Goal: Information Seeking & Learning: Learn about a topic

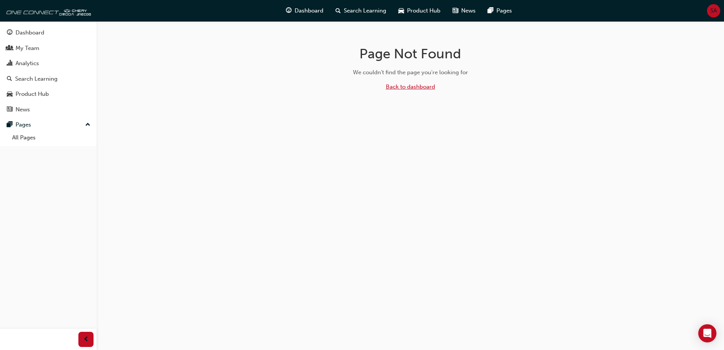
click at [401, 87] on link "Back to dashboard" at bounding box center [410, 86] width 49 height 7
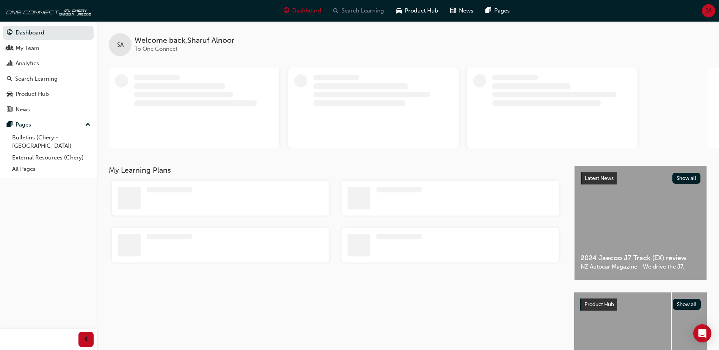
click at [371, 8] on span "Search Learning" at bounding box center [362, 10] width 42 height 9
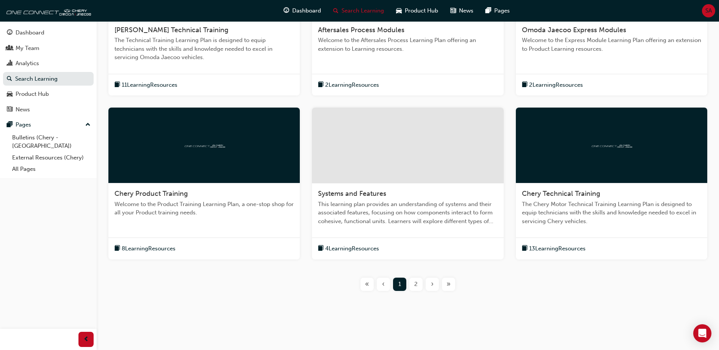
scroll to position [234, 0]
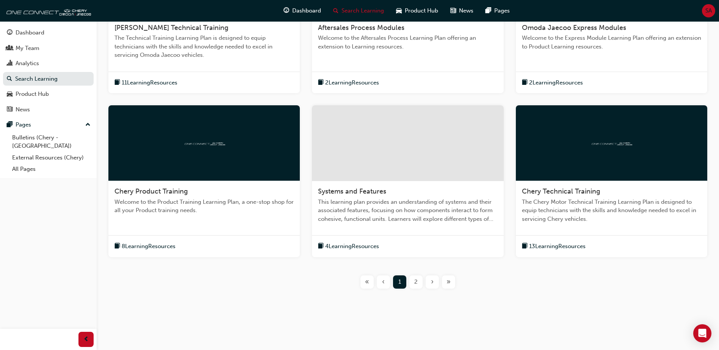
click at [606, 165] on div at bounding box center [611, 143] width 191 height 76
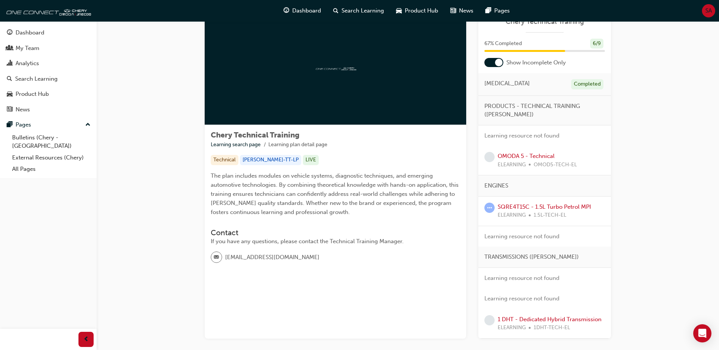
scroll to position [72, 0]
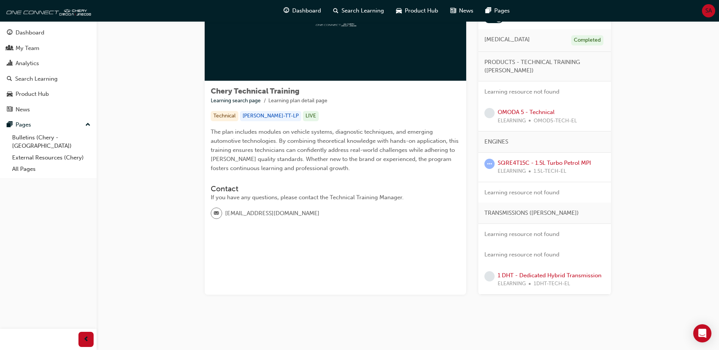
click at [270, 69] on div at bounding box center [335, 24] width 261 height 114
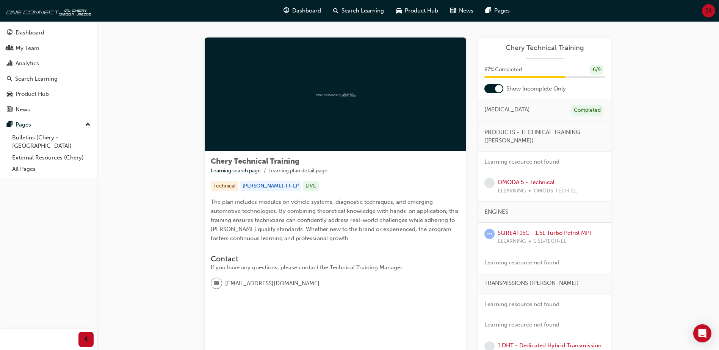
scroll to position [0, 0]
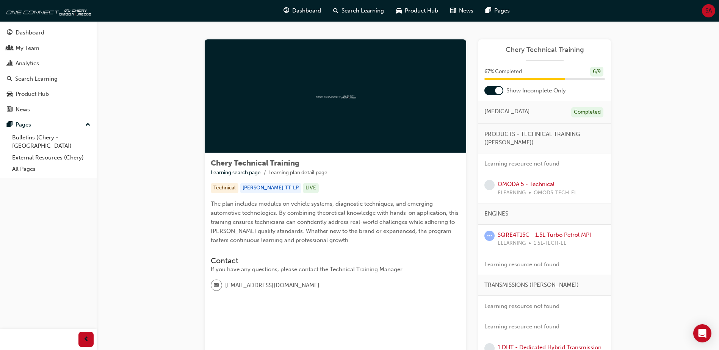
click at [440, 132] on div at bounding box center [335, 96] width 261 height 114
click at [551, 59] on div "Chery Technical Training" at bounding box center [544, 52] width 133 height 15
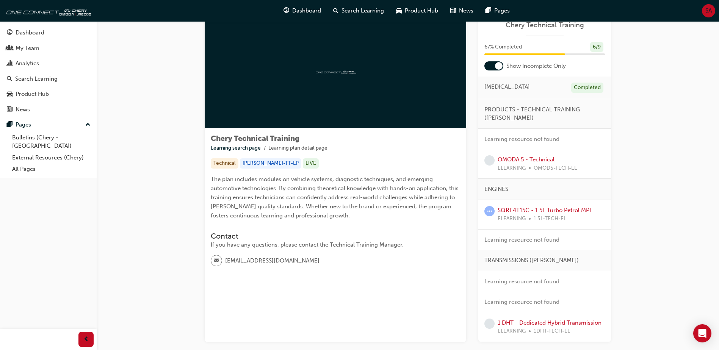
scroll to position [38, 0]
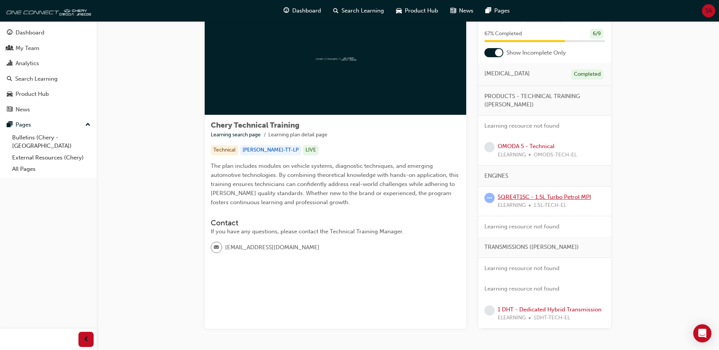
click at [540, 194] on link "SQRE4T15C - 1.5L Turbo Petrol MPI" at bounding box center [543, 197] width 93 height 7
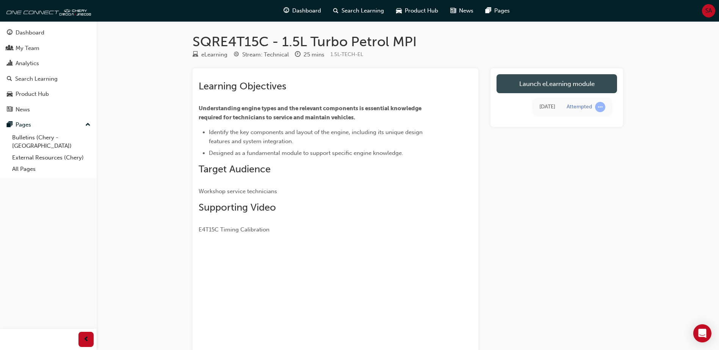
click at [531, 81] on link "Launch eLearning module" at bounding box center [556, 83] width 120 height 19
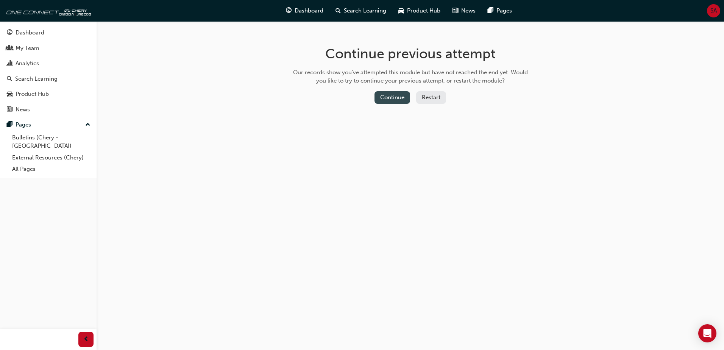
click at [395, 96] on button "Continue" at bounding box center [393, 97] width 36 height 13
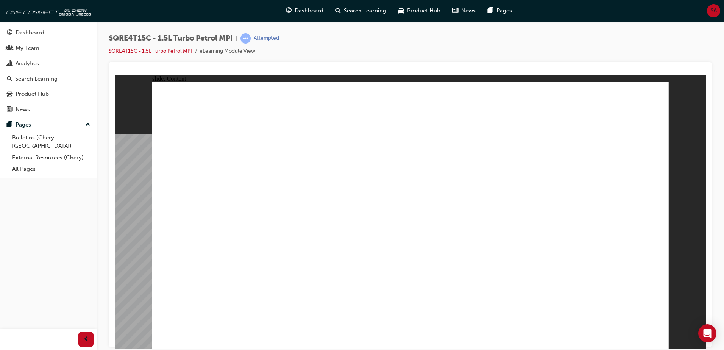
drag, startPoint x: 549, startPoint y: 163, endPoint x: 545, endPoint y: 163, distance: 3.8
drag, startPoint x: 274, startPoint y: 147, endPoint x: 284, endPoint y: 145, distance: 10.0
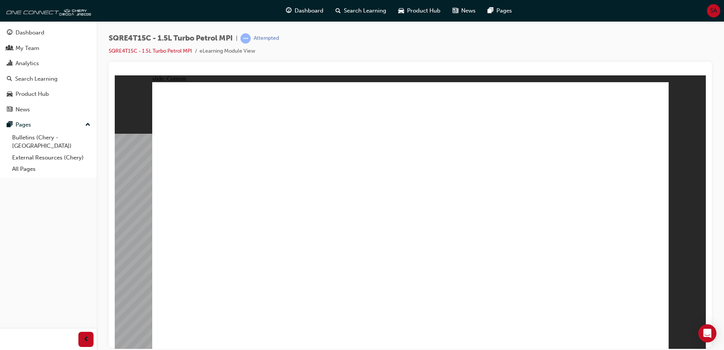
drag, startPoint x: 183, startPoint y: 162, endPoint x: 245, endPoint y: 193, distance: 70.0
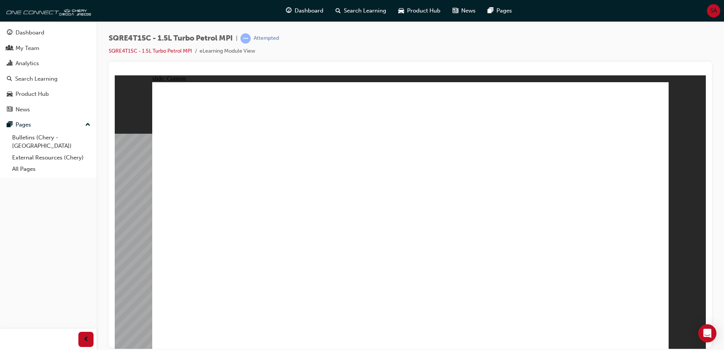
click at [146, 52] on link "SQRE4T15C - 1.5L Turbo Petrol MPI" at bounding box center [150, 51] width 83 height 6
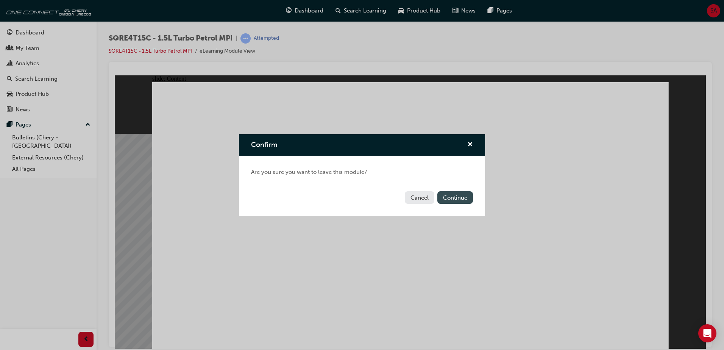
click at [445, 200] on button "Continue" at bounding box center [456, 197] width 36 height 13
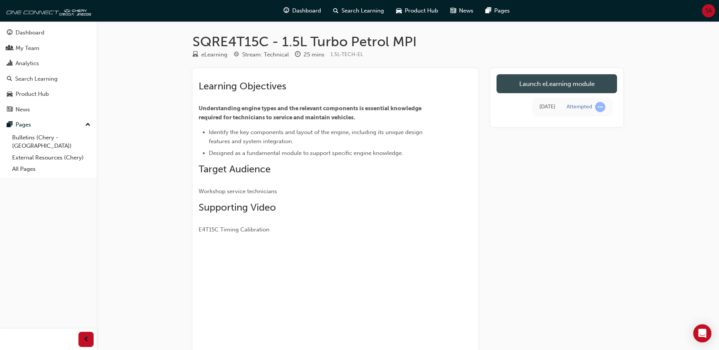
click at [516, 92] on link "Launch eLearning module" at bounding box center [556, 83] width 120 height 19
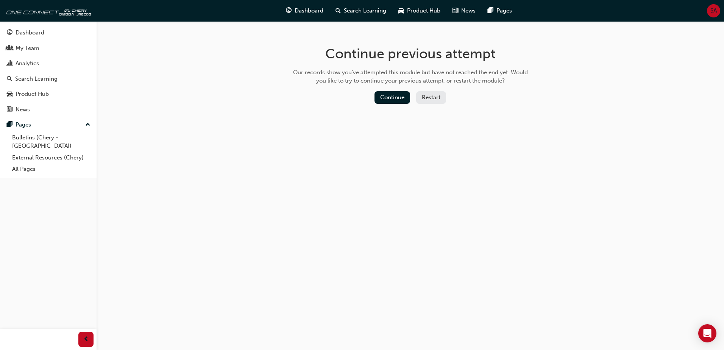
click at [422, 100] on button "Restart" at bounding box center [431, 97] width 30 height 13
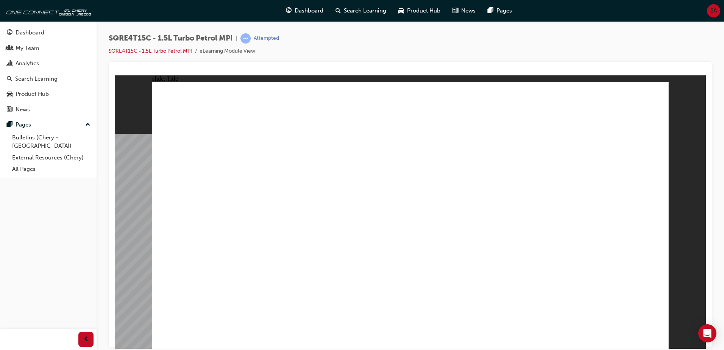
drag, startPoint x: 291, startPoint y: 148, endPoint x: 386, endPoint y: 159, distance: 95.7
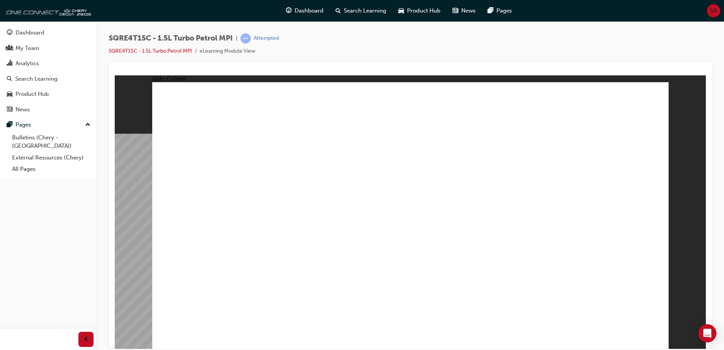
click at [353, 14] on span "Search Learning" at bounding box center [365, 10] width 42 height 9
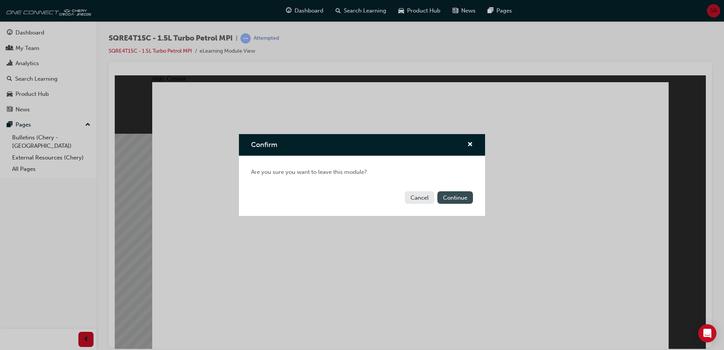
click at [448, 200] on button "Continue" at bounding box center [456, 197] width 36 height 13
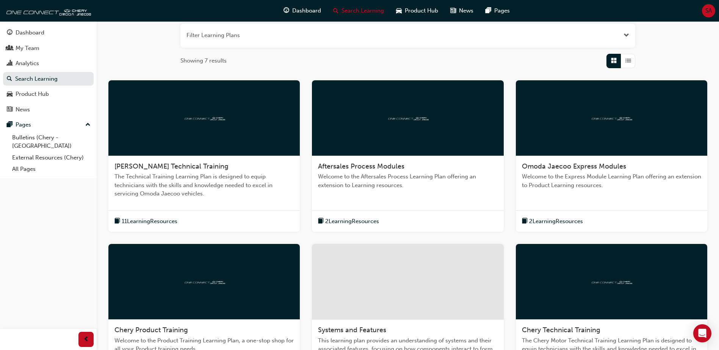
scroll to position [227, 0]
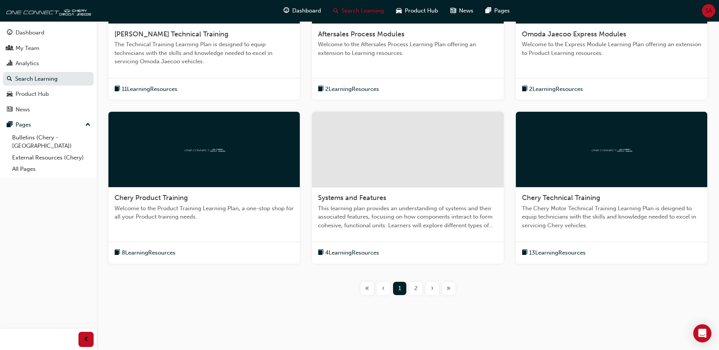
click at [400, 160] on div at bounding box center [407, 150] width 191 height 76
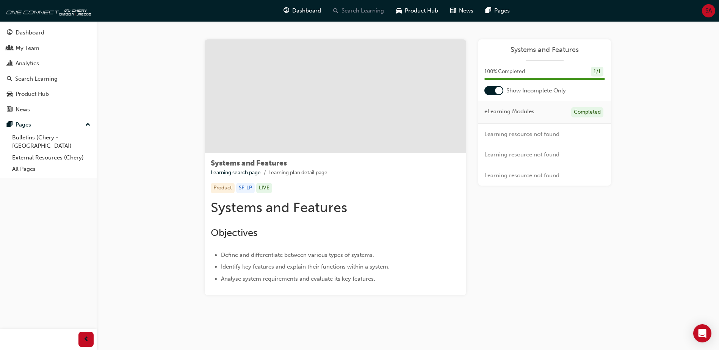
click at [366, 10] on span "Search Learning" at bounding box center [362, 10] width 42 height 9
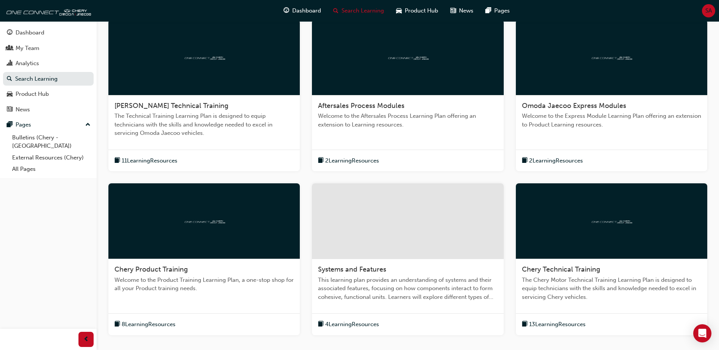
scroll to position [189, 0]
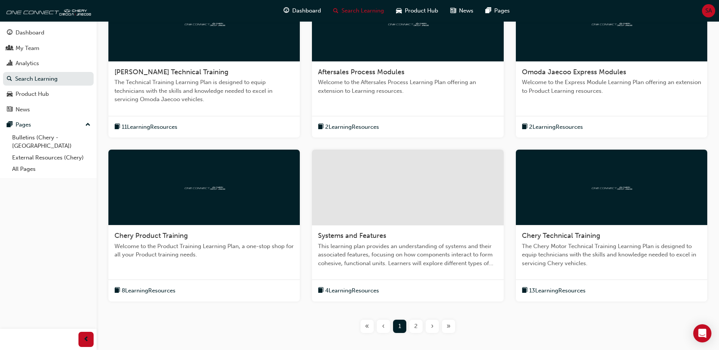
click at [571, 181] on div at bounding box center [611, 188] width 191 height 76
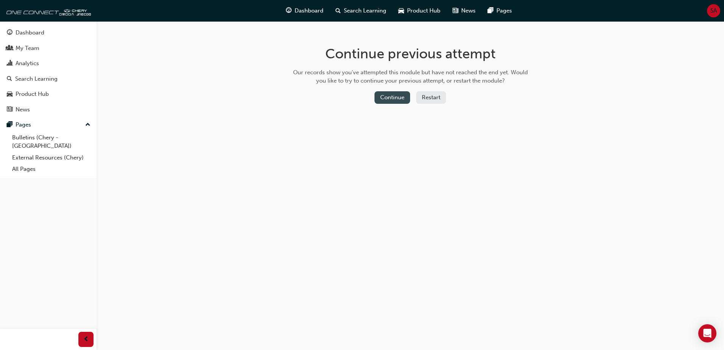
click at [401, 95] on button "Continue" at bounding box center [393, 97] width 36 height 13
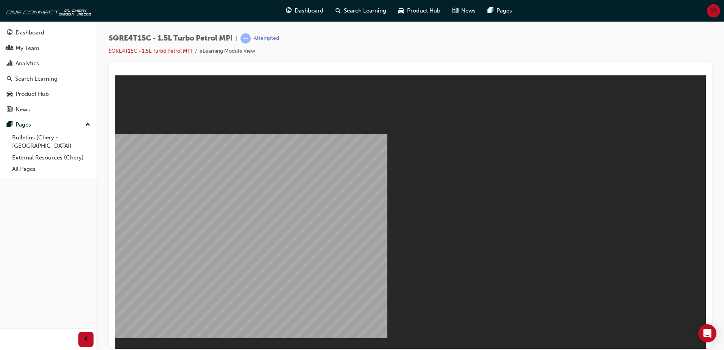
drag, startPoint x: 405, startPoint y: 210, endPoint x: 407, endPoint y: 214, distance: 4.1
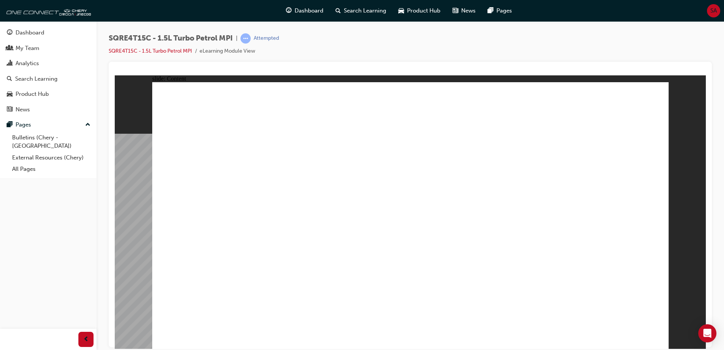
drag, startPoint x: 591, startPoint y: 152, endPoint x: 500, endPoint y: 174, distance: 93.5
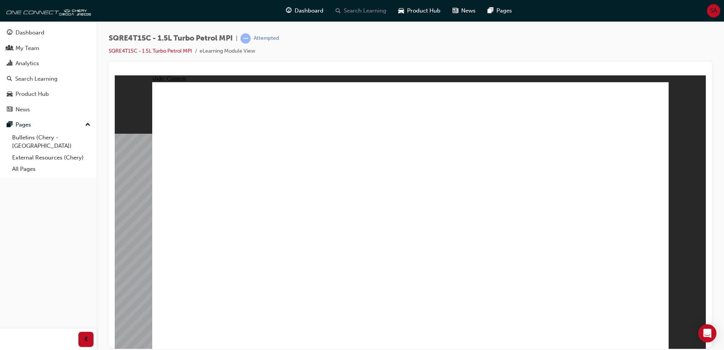
click at [364, 11] on span "Search Learning" at bounding box center [365, 10] width 42 height 9
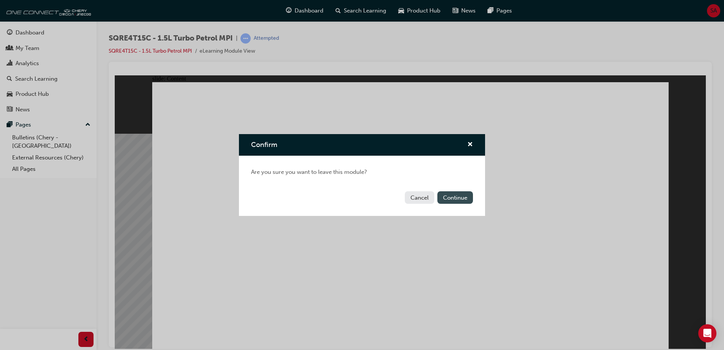
click at [458, 198] on button "Continue" at bounding box center [456, 197] width 36 height 13
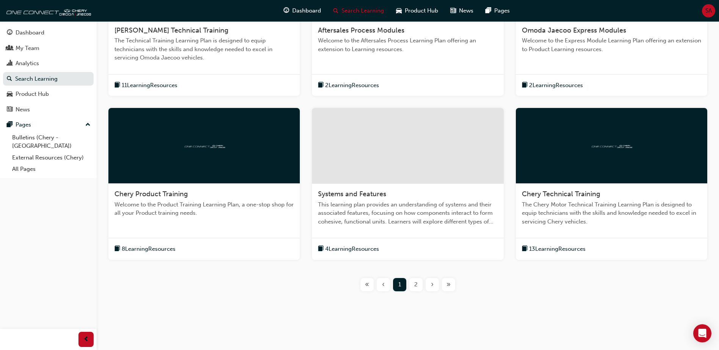
scroll to position [234, 0]
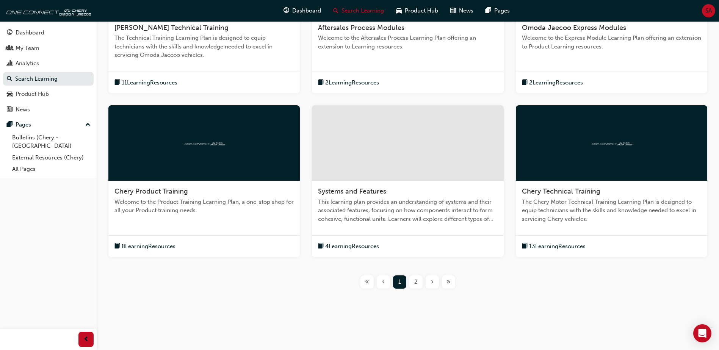
click at [411, 283] on div "2" at bounding box center [415, 281] width 13 height 13
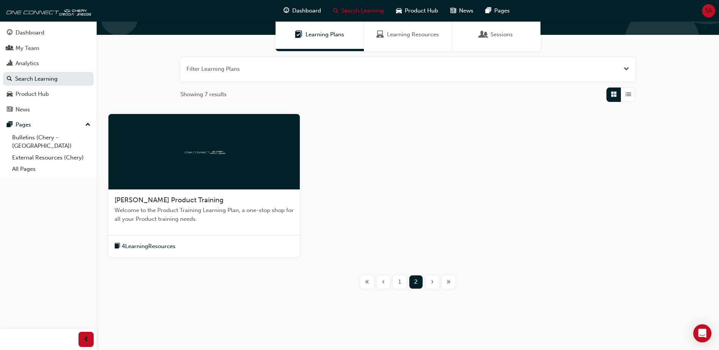
click at [403, 283] on div "1" at bounding box center [399, 281] width 13 height 13
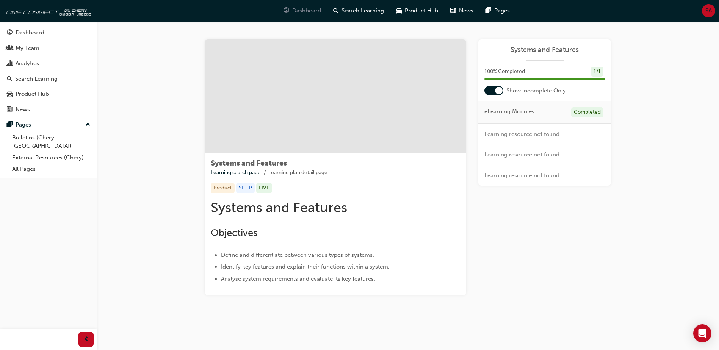
click at [314, 11] on span "Dashboard" at bounding box center [306, 10] width 29 height 9
